Goal: Task Accomplishment & Management: Use online tool/utility

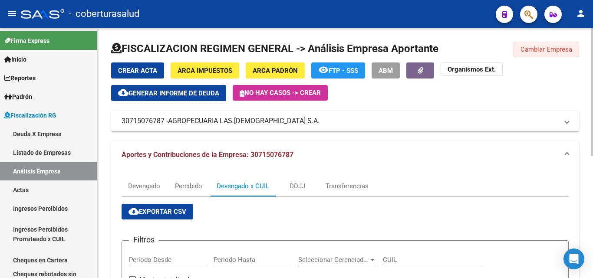
click at [538, 51] on span "Cambiar Empresa" at bounding box center [546, 50] width 52 height 8
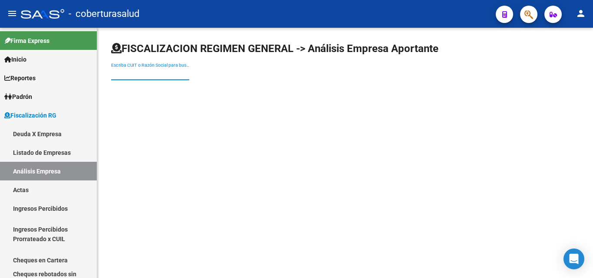
click at [139, 76] on input "Escriba CUIT o Razón Social para buscar" at bounding box center [150, 73] width 78 height 7
paste input "30707250433"
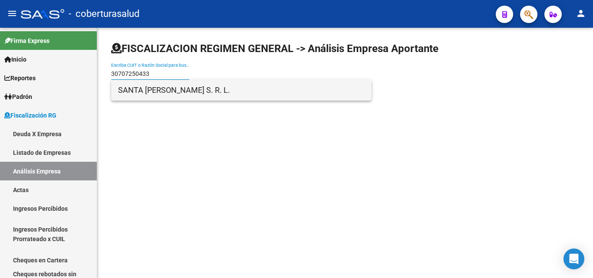
type input "30707250433"
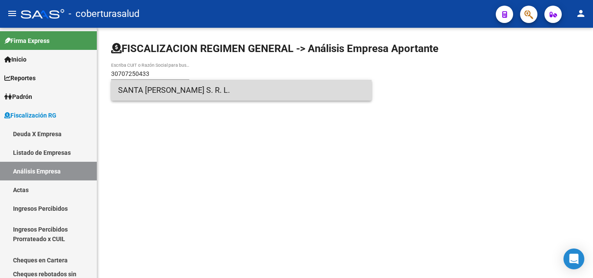
click at [173, 84] on span "SANTA [PERSON_NAME] S. R. L." at bounding box center [241, 90] width 246 height 21
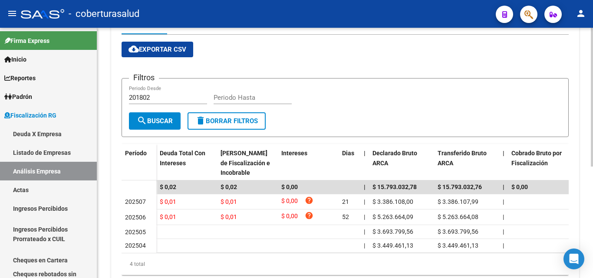
scroll to position [174, 0]
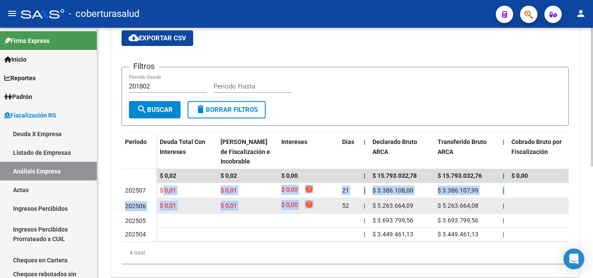
drag, startPoint x: 161, startPoint y: 193, endPoint x: 332, endPoint y: 205, distance: 171.3
click at [332, 205] on datatable-scroller "$ 0,02 $ 0,02 $ 0,00 | $ 15.793.032,78 $ 15.793.032,76 | $ 0,00 $ 0,00 | $ 0,00…" at bounding box center [344, 205] width 447 height 72
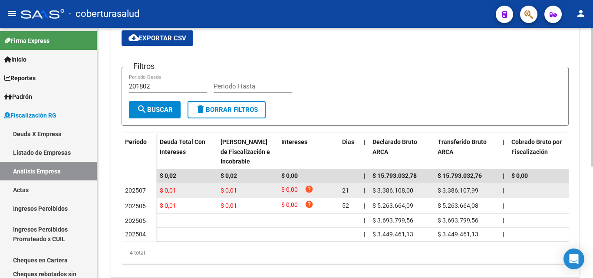
click at [147, 193] on div "202507" at bounding box center [139, 191] width 28 height 10
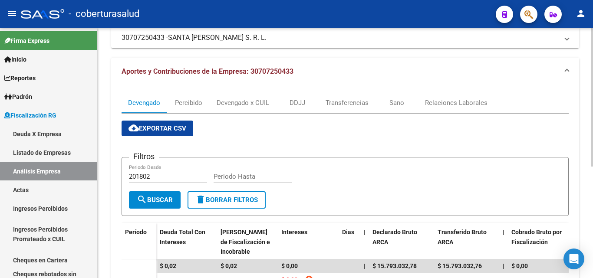
scroll to position [0, 0]
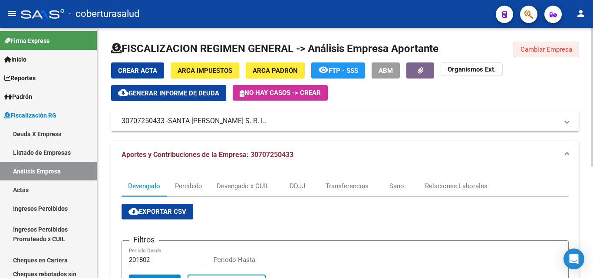
click at [517, 51] on button "Cambiar Empresa" at bounding box center [546, 50] width 66 height 16
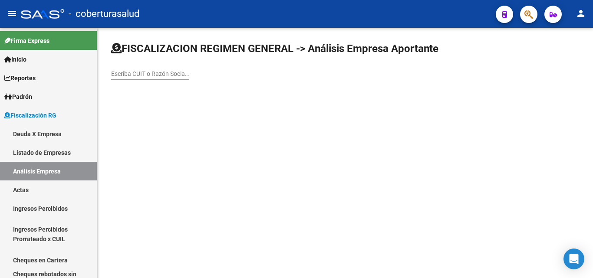
click at [176, 76] on input "Escriba CUIT o Razón Social para buscar" at bounding box center [150, 73] width 78 height 7
paste input "30715003550"
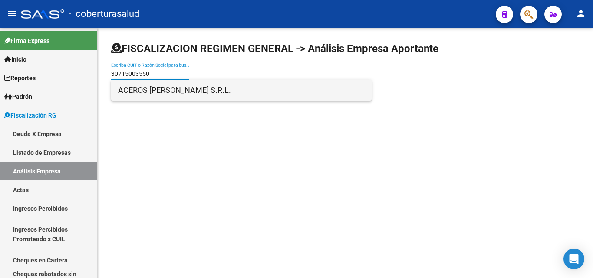
type input "30715003550"
click at [174, 90] on span "ACEROS [PERSON_NAME] S.R.L." at bounding box center [241, 90] width 246 height 21
